Goal: Browse casually: Explore the website without a specific task or goal

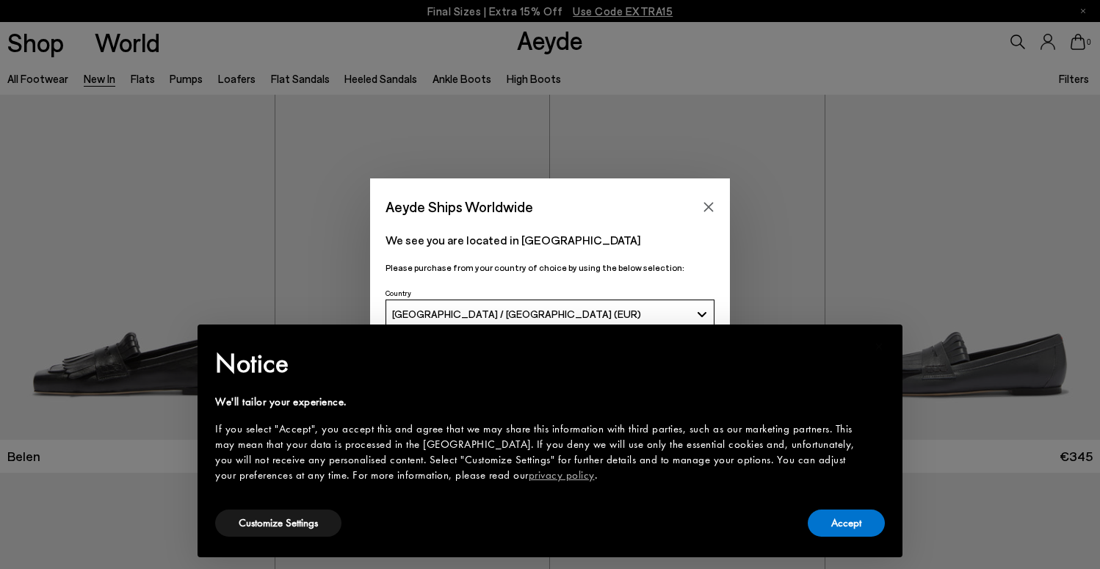
click at [846, 519] on button "Accept" at bounding box center [846, 523] width 77 height 27
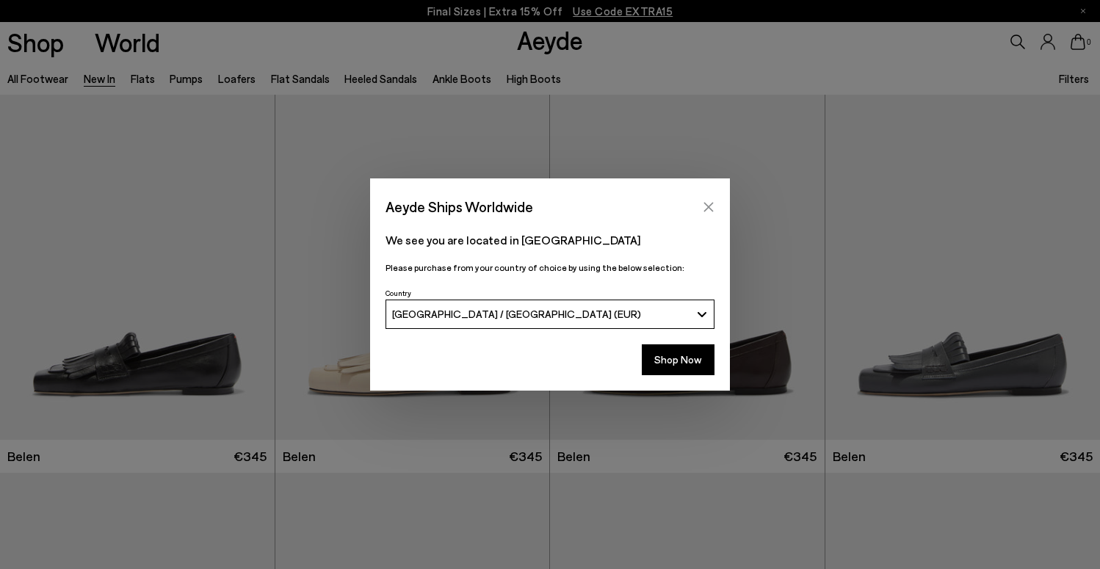
click at [710, 206] on icon "Close" at bounding box center [709, 207] width 10 height 10
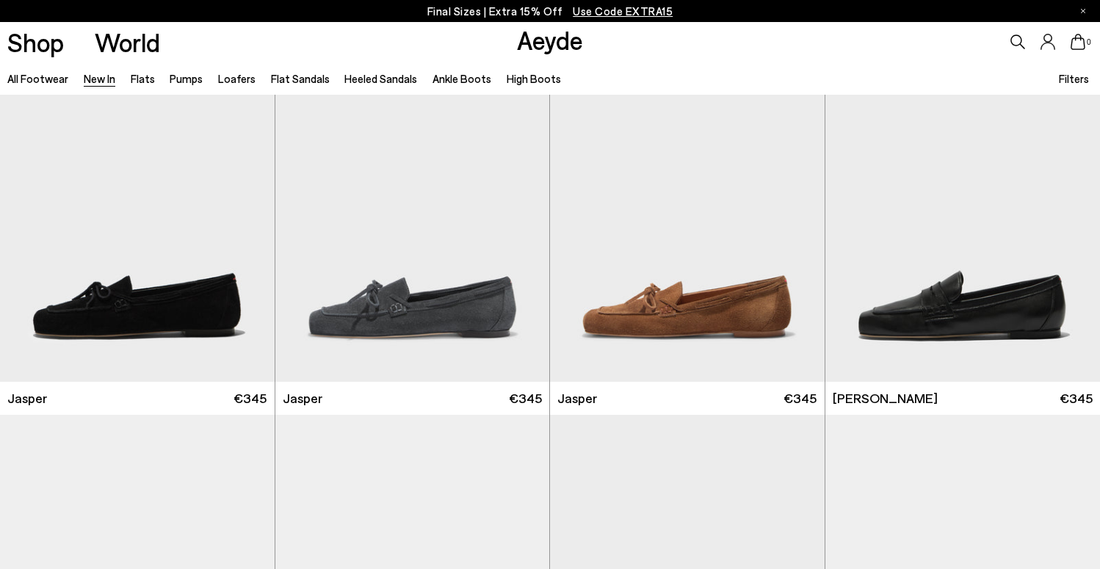
scroll to position [456, 0]
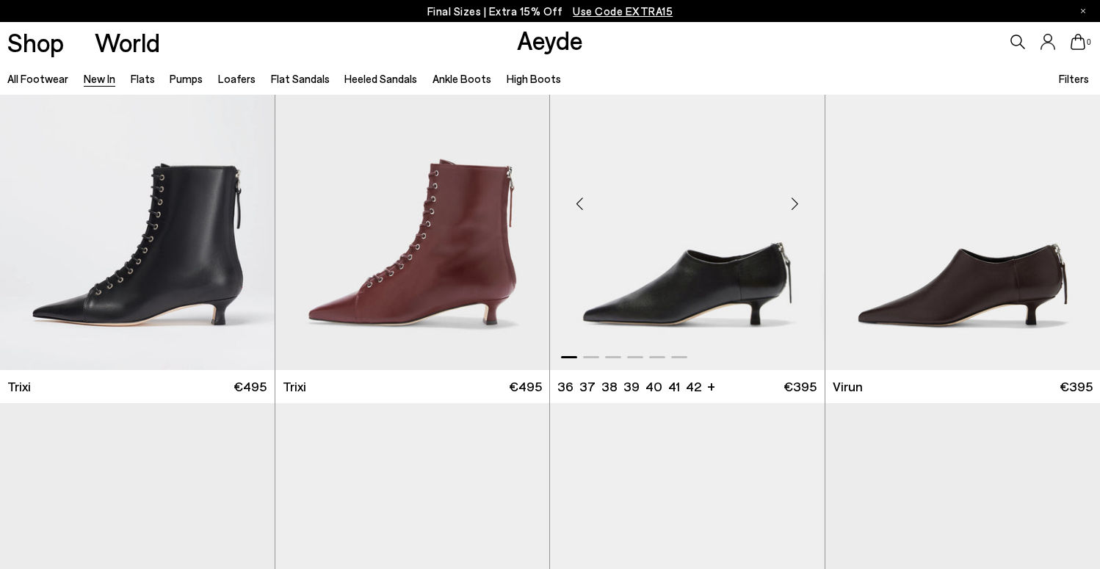
scroll to position [5363, 0]
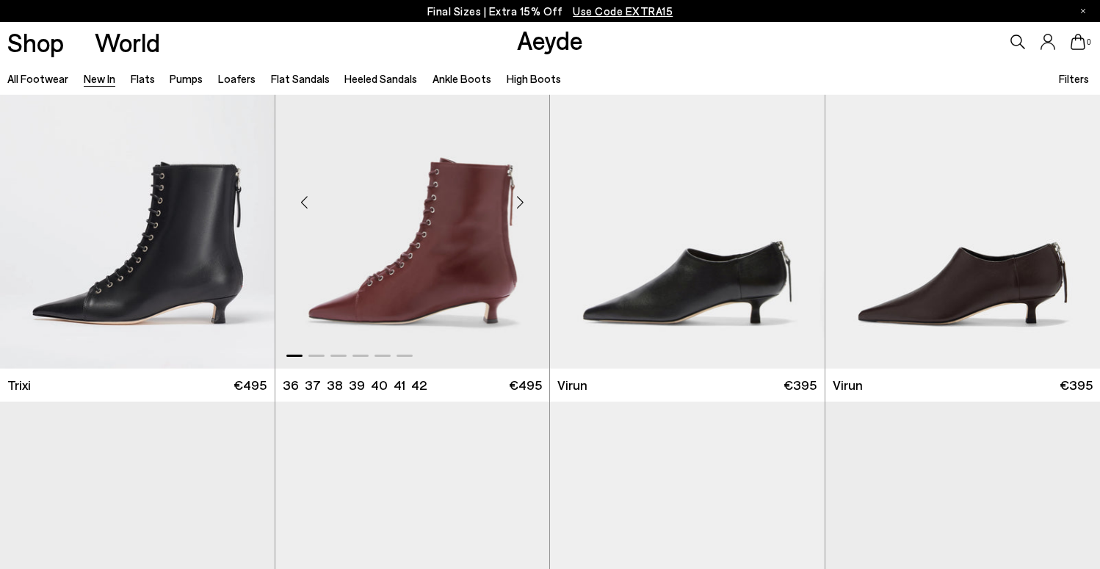
click at [520, 202] on div "Next slide" at bounding box center [520, 202] width 44 height 44
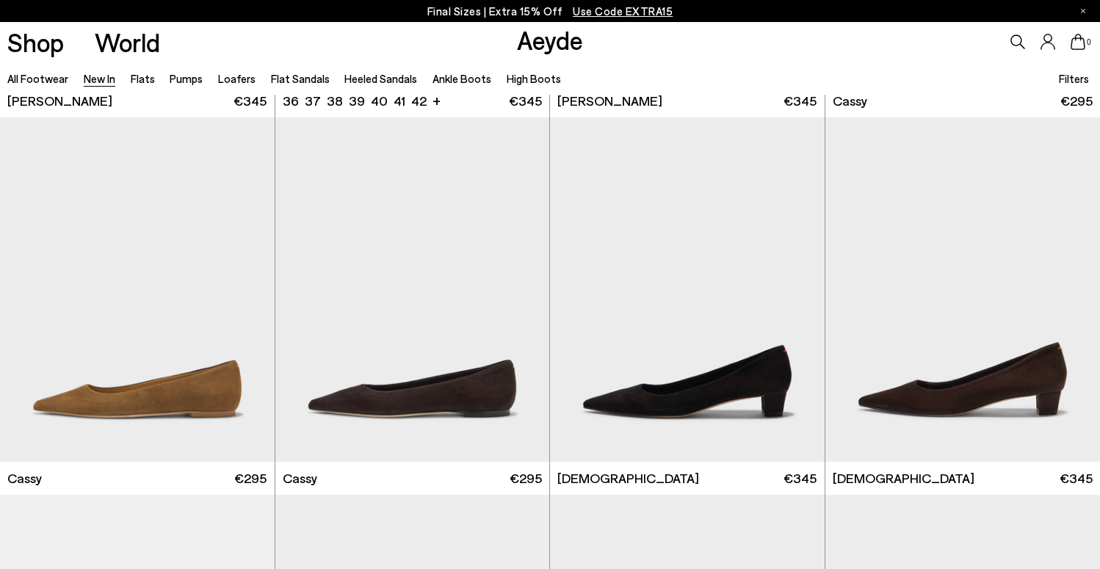
scroll to position [6027, 0]
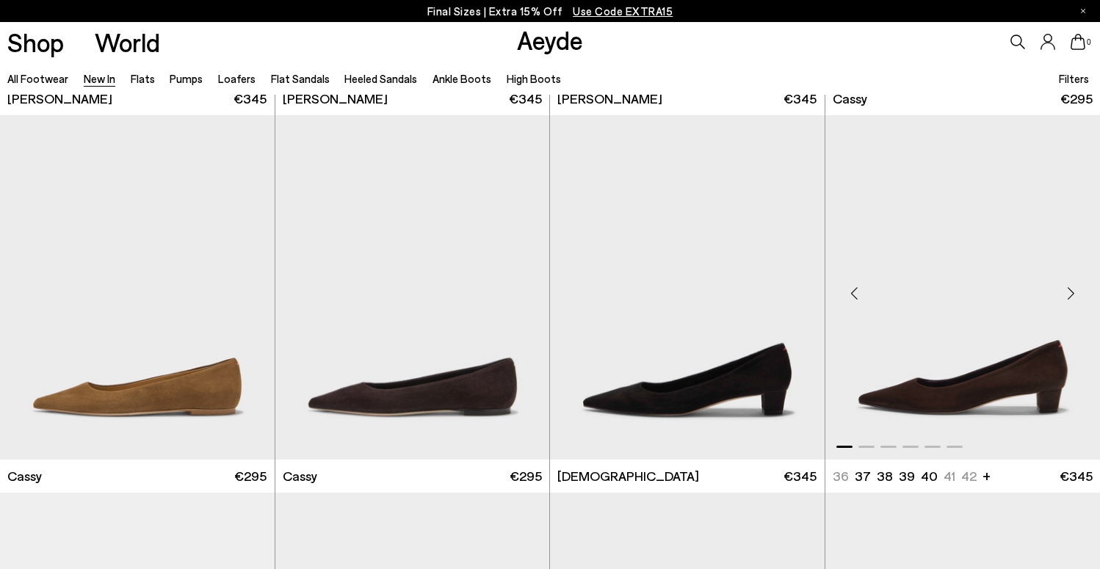
click at [1070, 290] on div "Next slide" at bounding box center [1071, 293] width 44 height 44
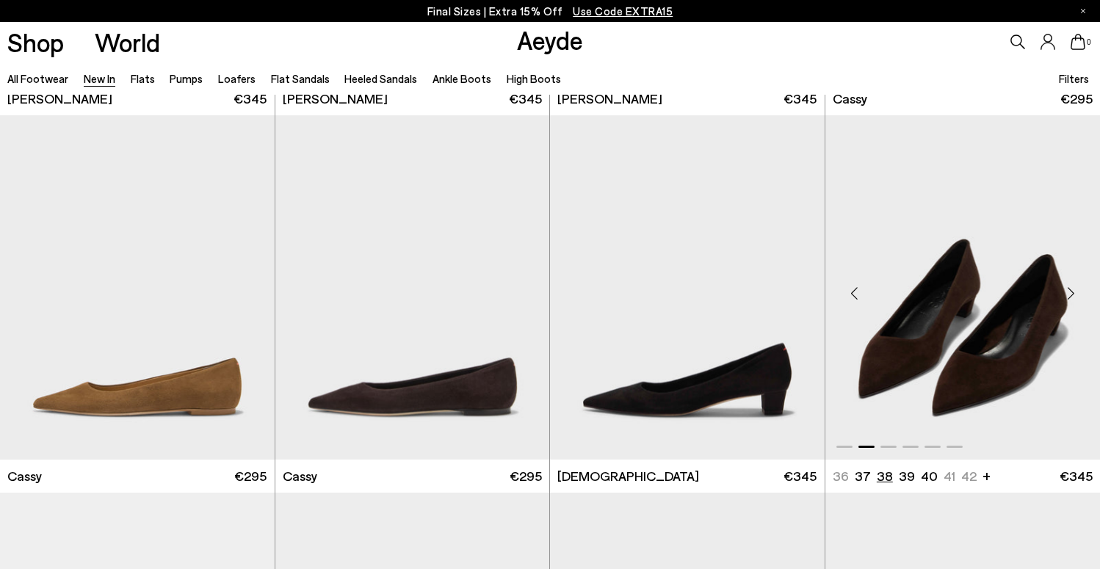
click at [884, 475] on li "38" at bounding box center [885, 476] width 16 height 18
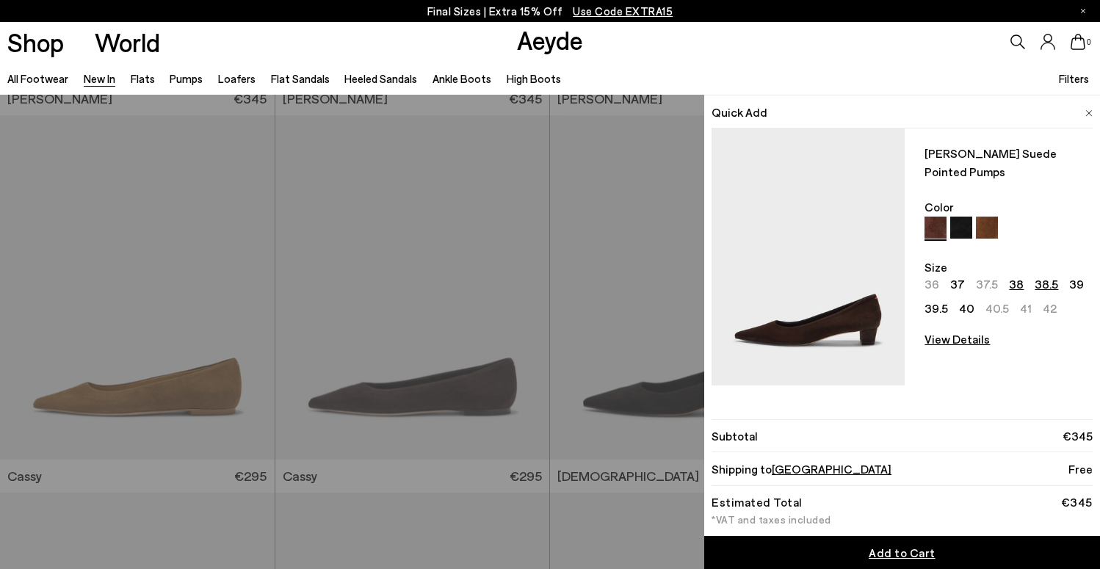
click at [1039, 278] on link "38.5" at bounding box center [1047, 284] width 24 height 13
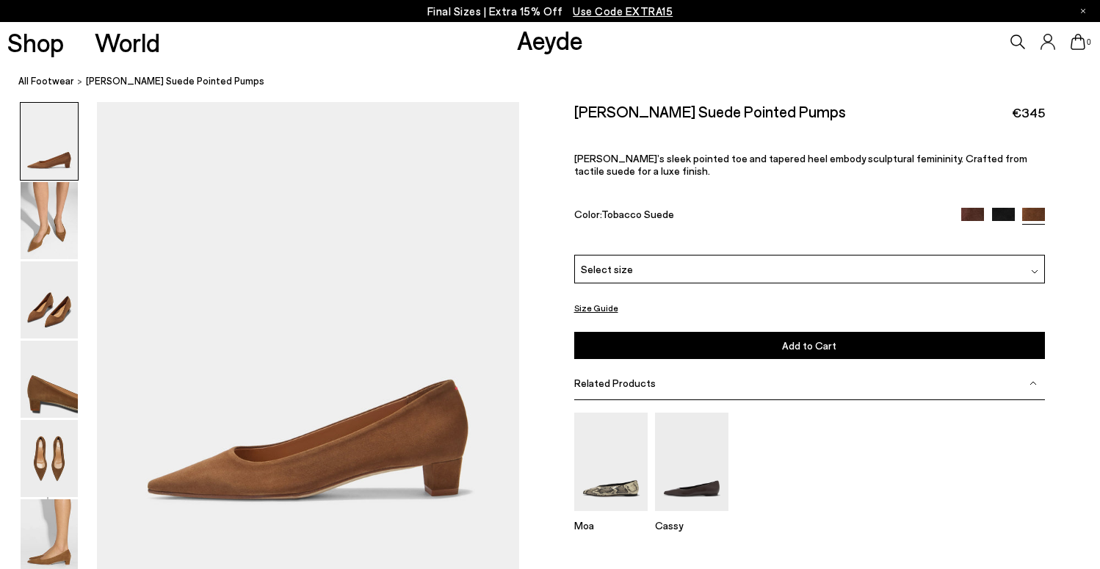
click at [1000, 208] on img at bounding box center [1003, 219] width 23 height 23
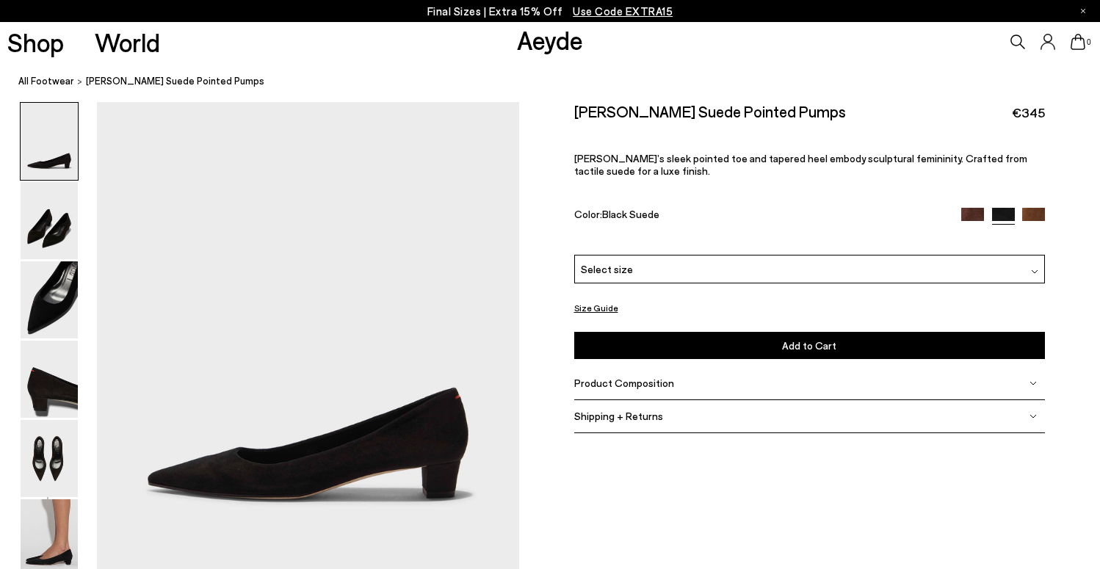
click at [975, 208] on img at bounding box center [972, 219] width 23 height 23
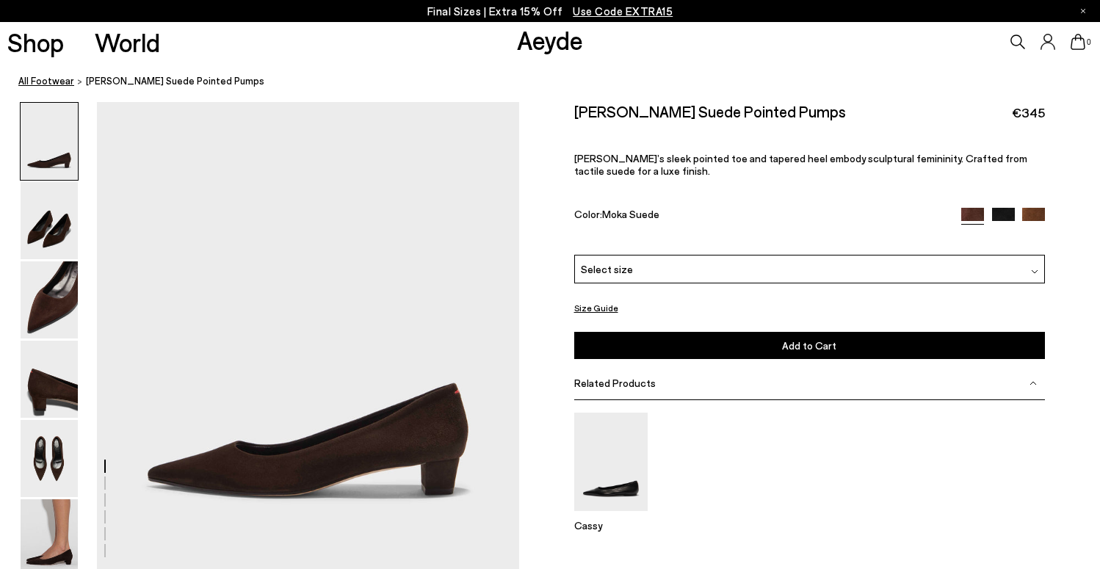
click at [55, 84] on link "All Footwear" at bounding box center [46, 80] width 56 height 15
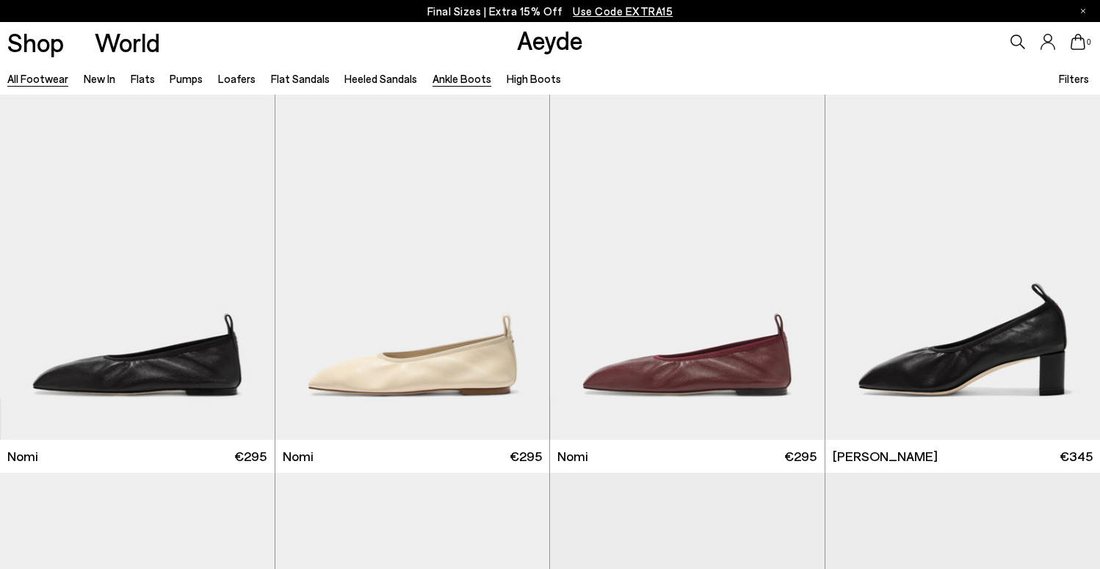
click at [452, 78] on link "Ankle Boots" at bounding box center [462, 78] width 59 height 13
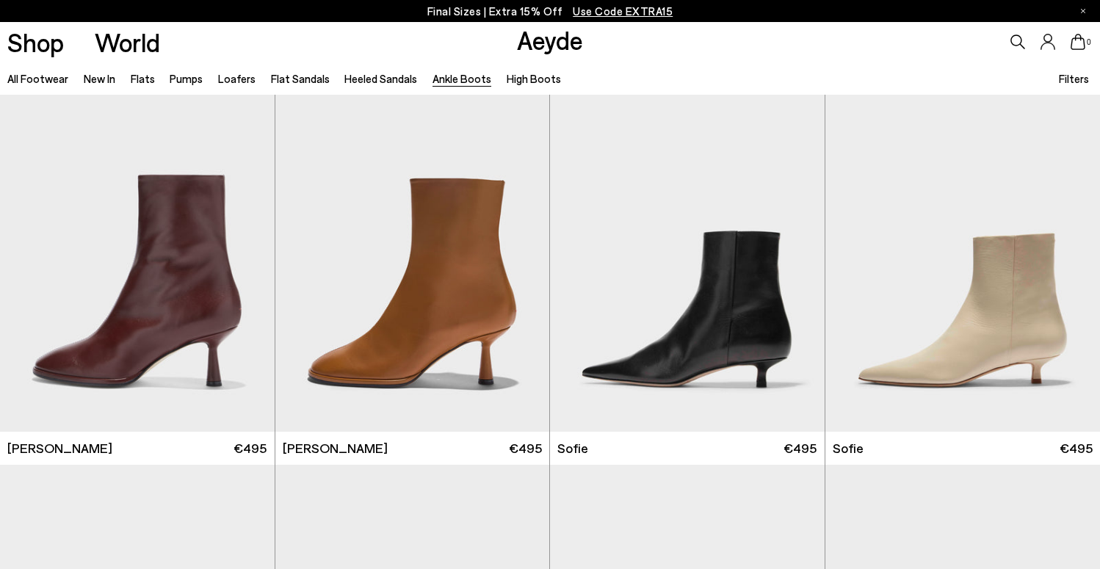
scroll to position [1144, 0]
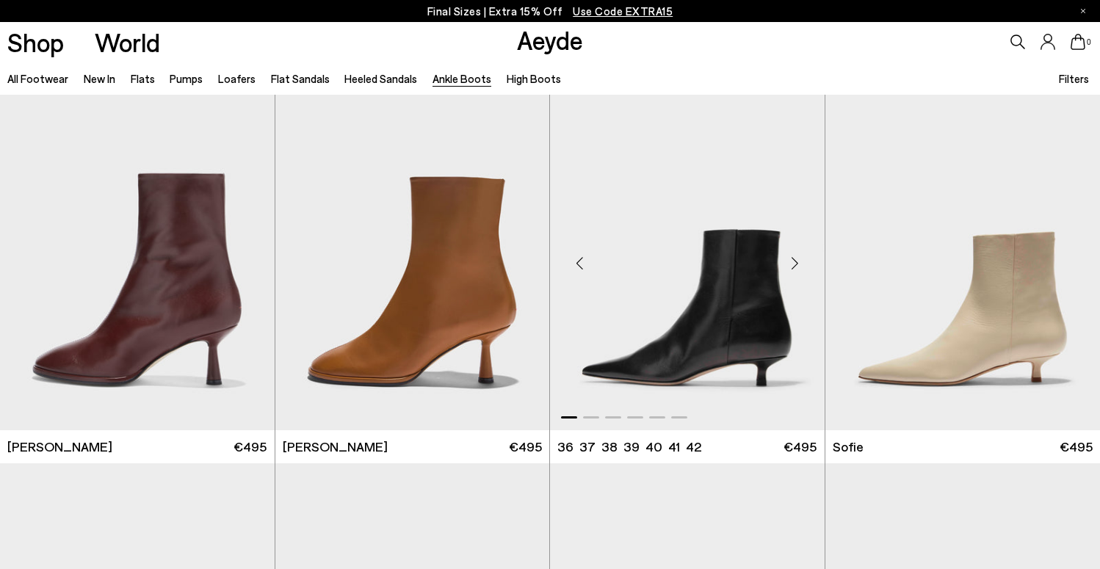
click at [795, 267] on div "Next slide" at bounding box center [795, 264] width 44 height 44
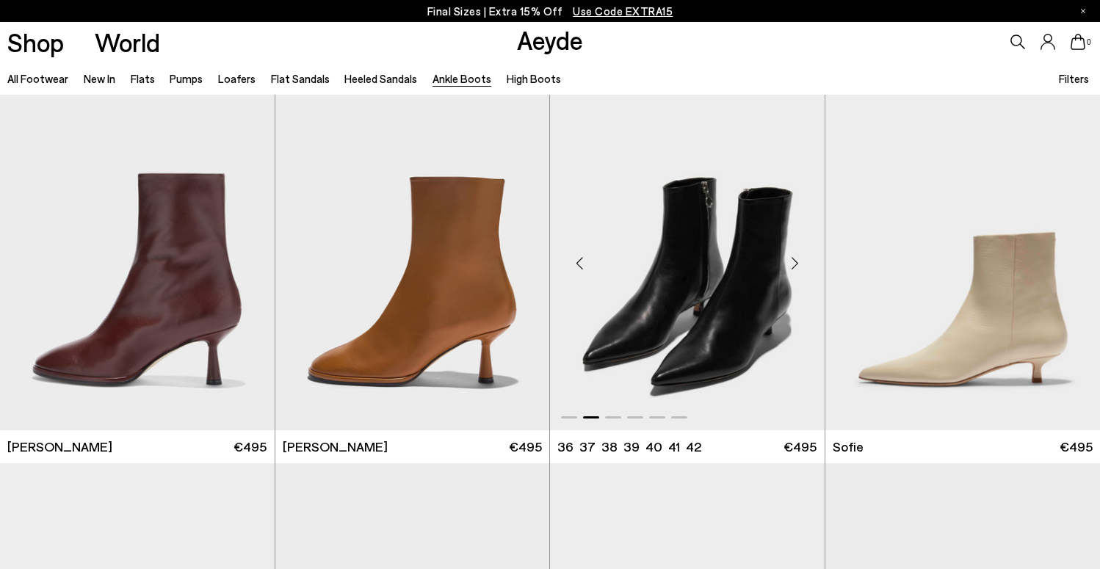
click at [722, 304] on img "2 / 6" at bounding box center [687, 257] width 275 height 345
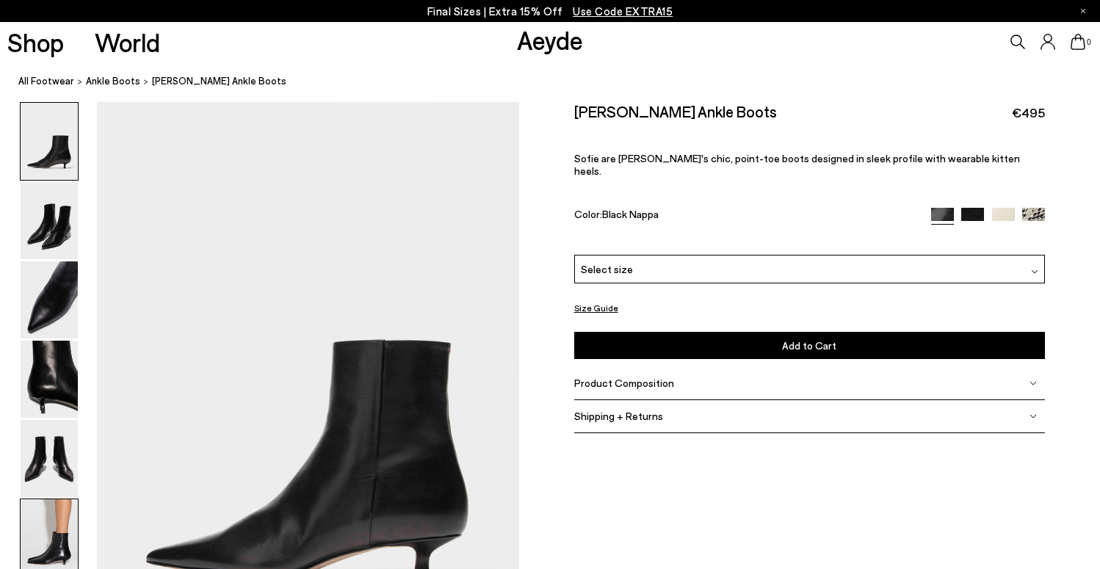
click at [68, 535] on img at bounding box center [49, 537] width 57 height 77
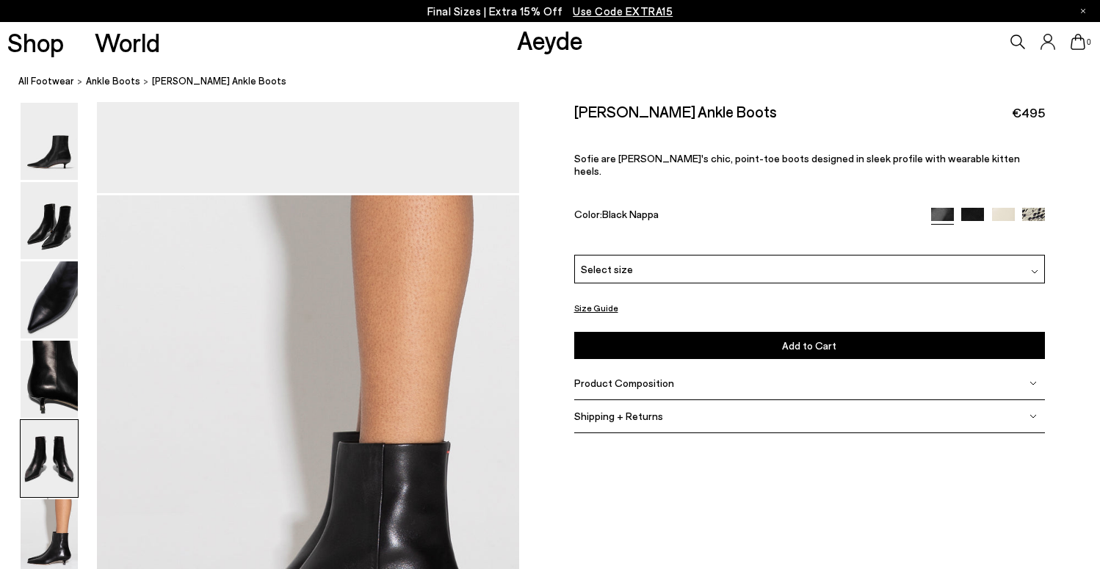
scroll to position [2728, 0]
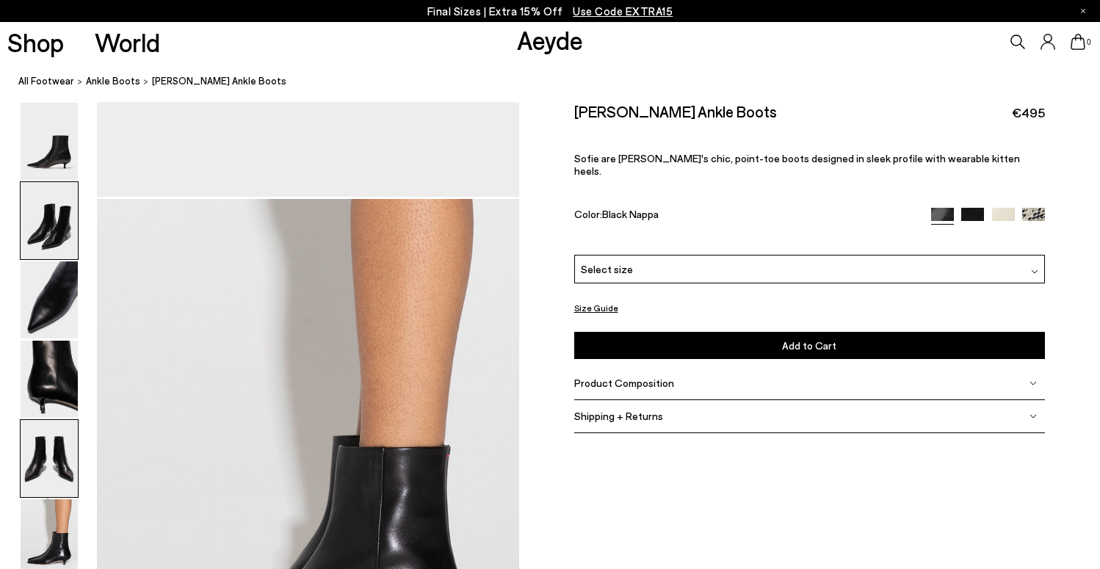
click at [55, 237] on img at bounding box center [49, 220] width 57 height 77
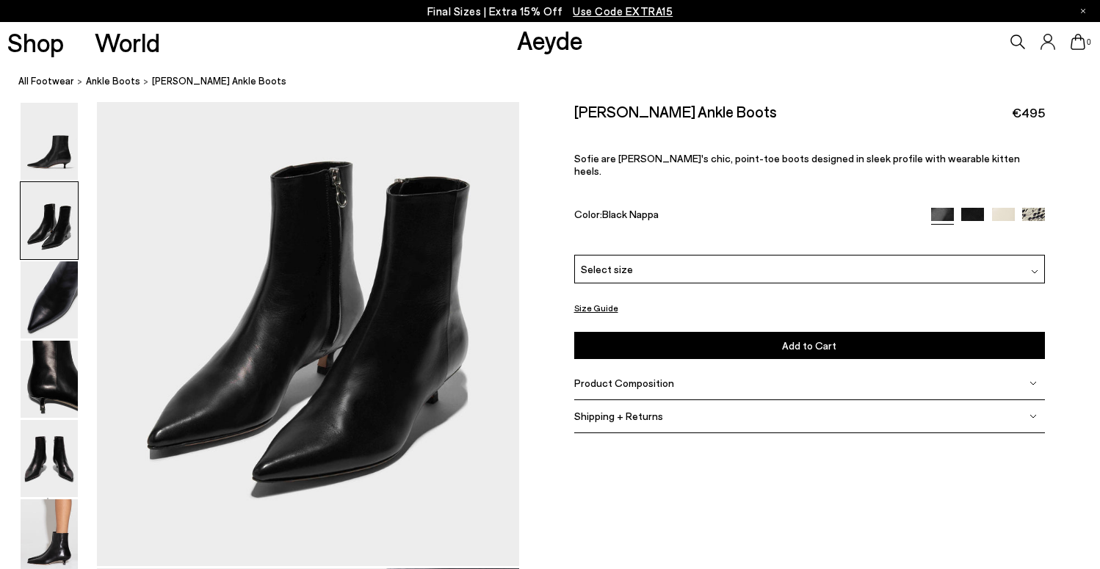
scroll to position [665, 0]
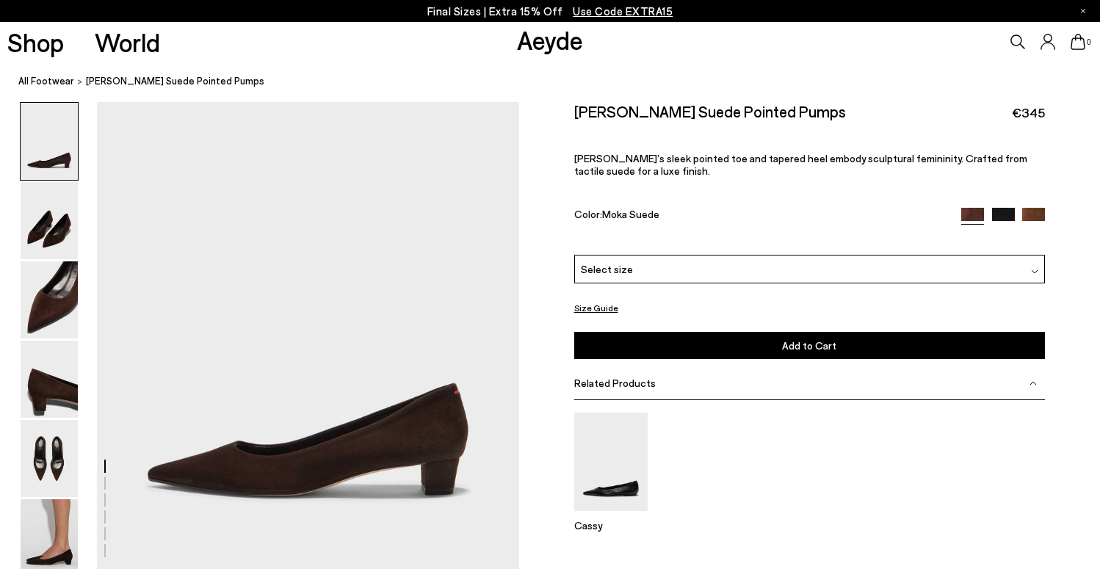
click at [1049, 43] on icon at bounding box center [1048, 41] width 14 height 15
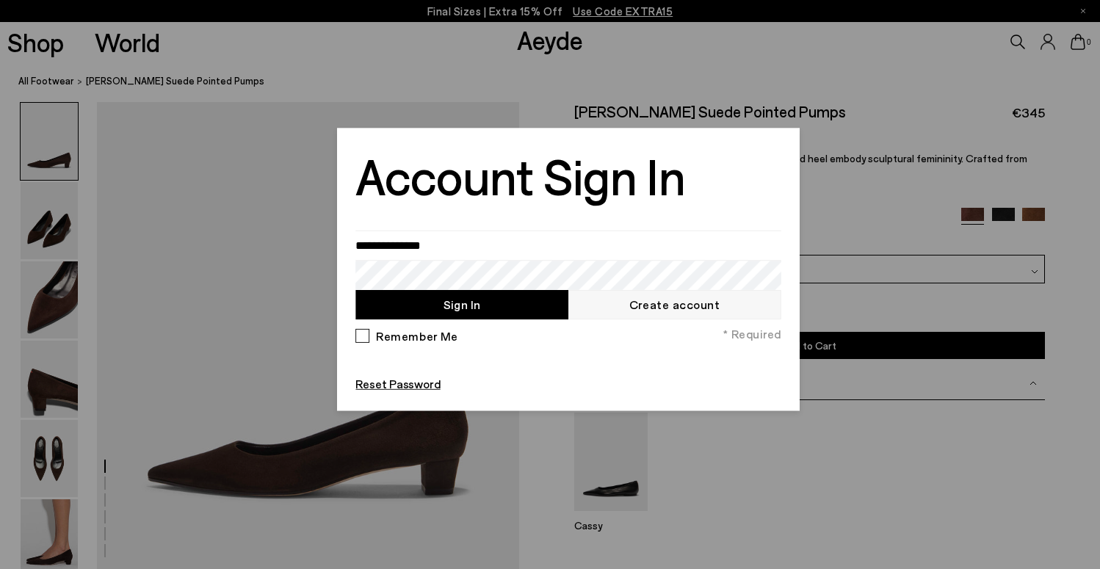
click at [851, 76] on div at bounding box center [550, 284] width 1100 height 569
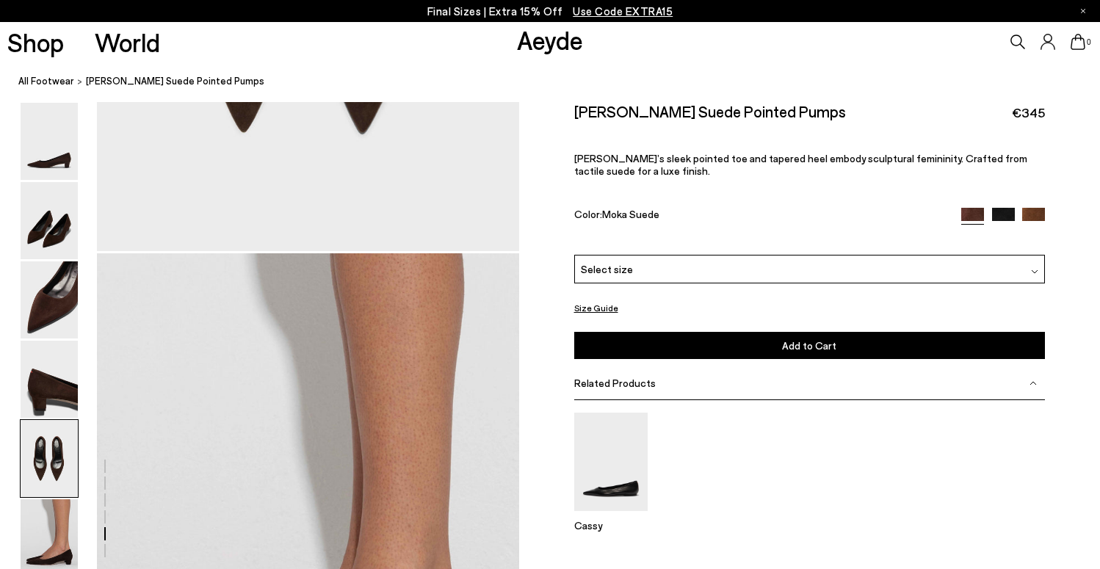
scroll to position [2579, 0]
